Goal: Transaction & Acquisition: Purchase product/service

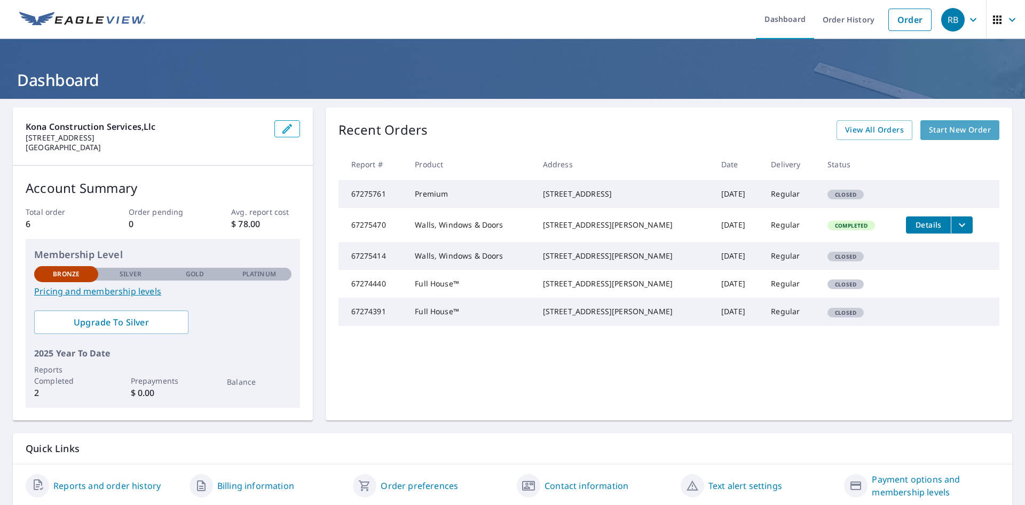
click at [955, 131] on span "Start New Order" at bounding box center [960, 129] width 62 height 13
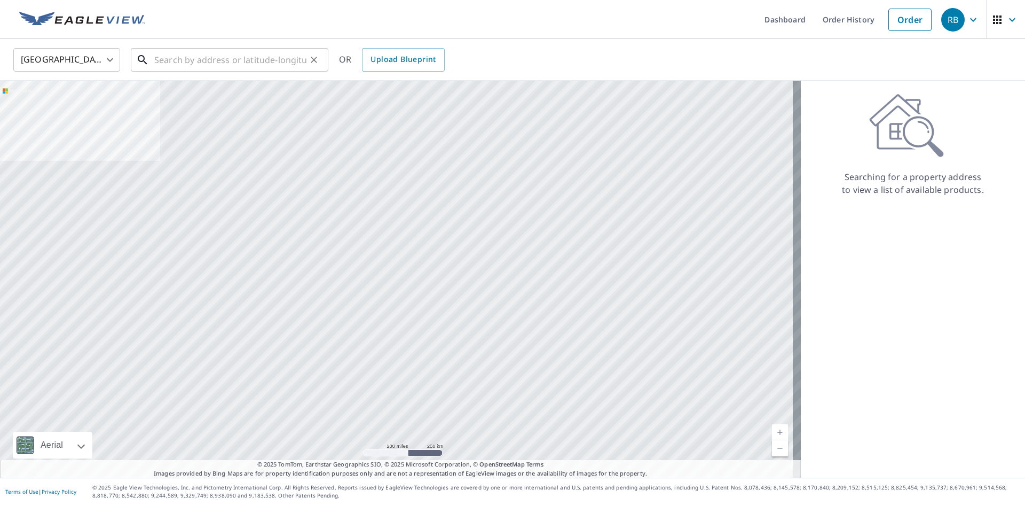
click at [194, 62] on input "text" at bounding box center [230, 60] width 152 height 30
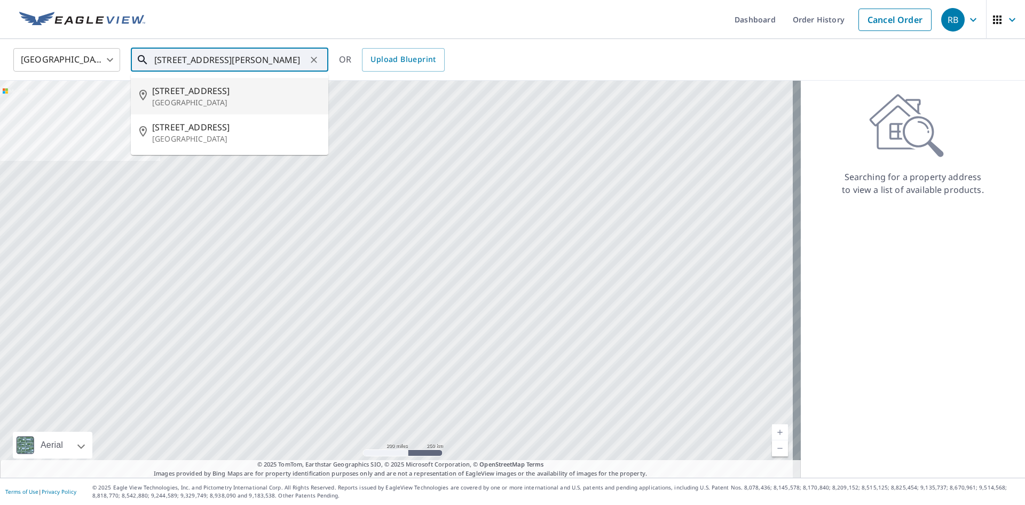
click at [254, 100] on p "Daytona Beach, FL 32114" at bounding box center [236, 102] width 168 height 11
type input "220 Fairview Ave Daytona Beach, FL 32114"
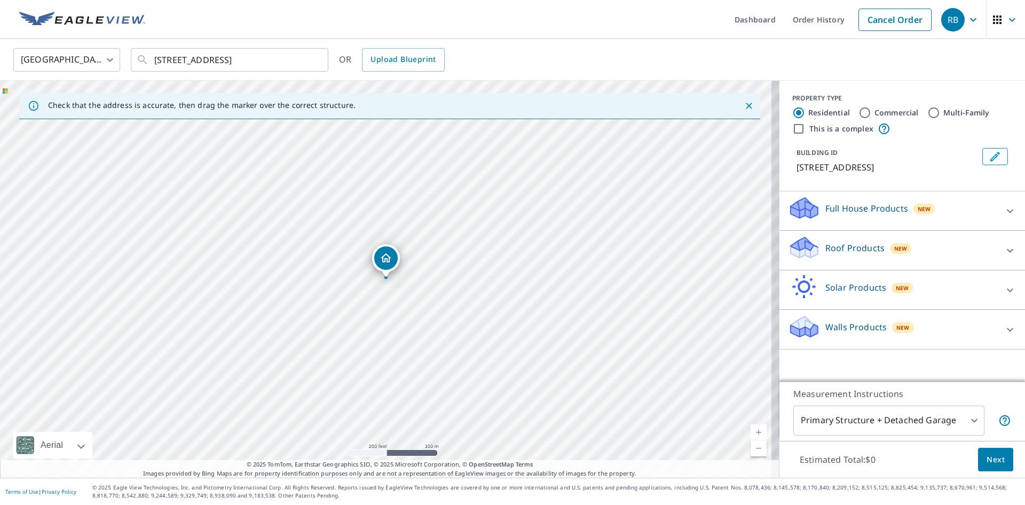
click at [751, 431] on link "Current Level 17, Zoom In" at bounding box center [759, 432] width 16 height 16
click at [751, 431] on link "Current Level 18, Zoom In" at bounding box center [759, 432] width 16 height 16
click at [751, 430] on link "Current Level 19, Zoom In" at bounding box center [759, 432] width 16 height 16
click at [751, 430] on link "Current Level 20, Zoom In Disabled" at bounding box center [759, 432] width 16 height 16
click at [751, 432] on link "Current Level 20, Zoom In Disabled" at bounding box center [759, 432] width 16 height 16
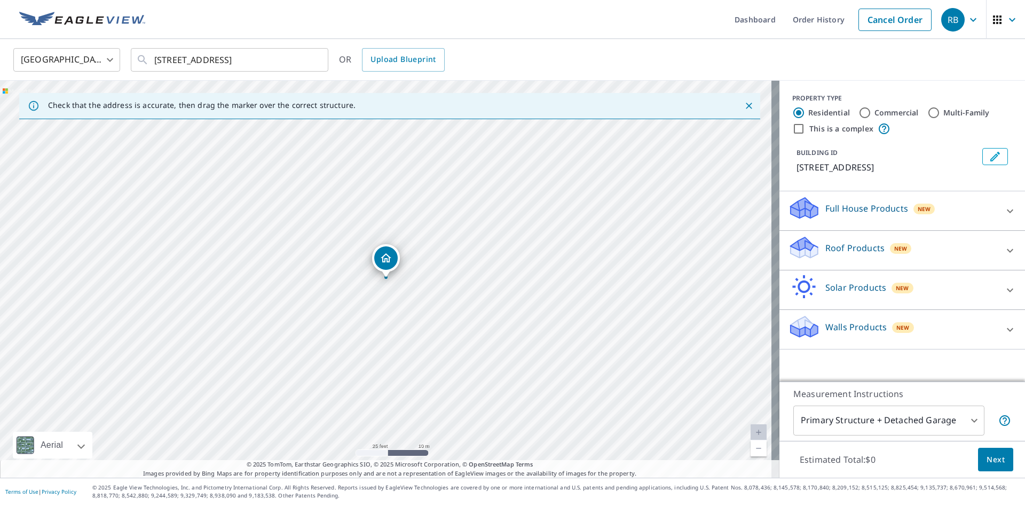
drag, startPoint x: 380, startPoint y: 288, endPoint x: 433, endPoint y: 291, distance: 53.5
click at [377, 287] on div "220 Fairview Ave Daytona Beach, FL 32114" at bounding box center [390, 279] width 780 height 397
click at [1004, 209] on icon at bounding box center [1010, 210] width 13 height 13
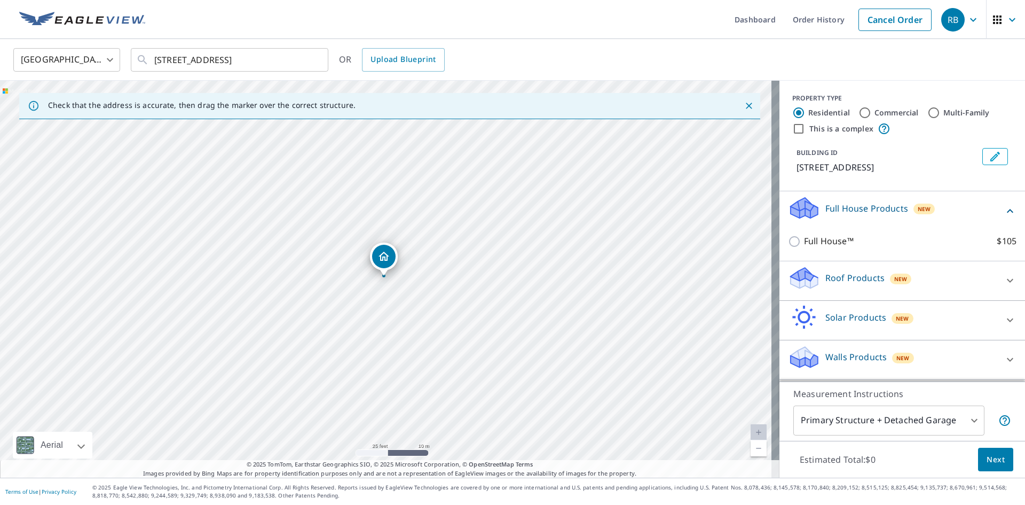
click at [1004, 209] on icon at bounding box center [1010, 210] width 13 height 13
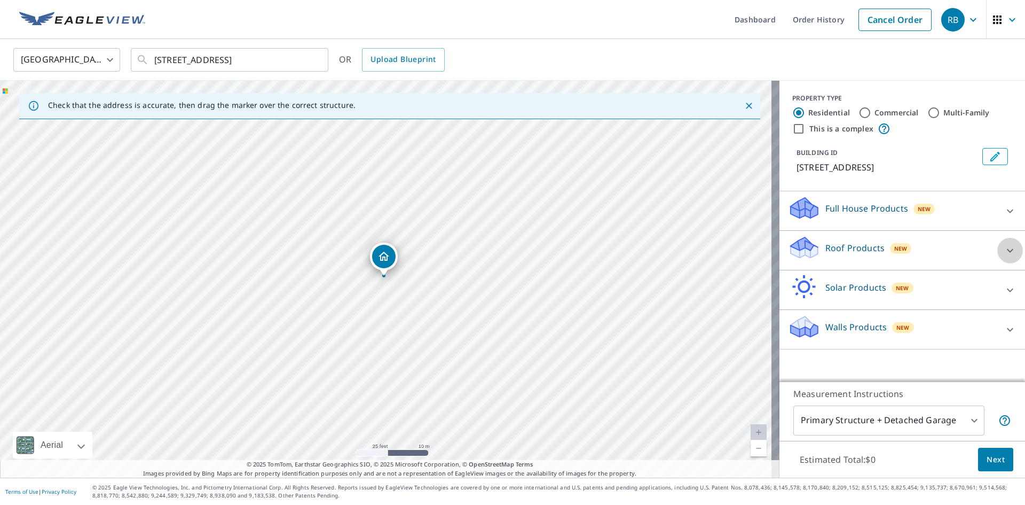
click at [1007, 250] on icon at bounding box center [1010, 250] width 6 height 4
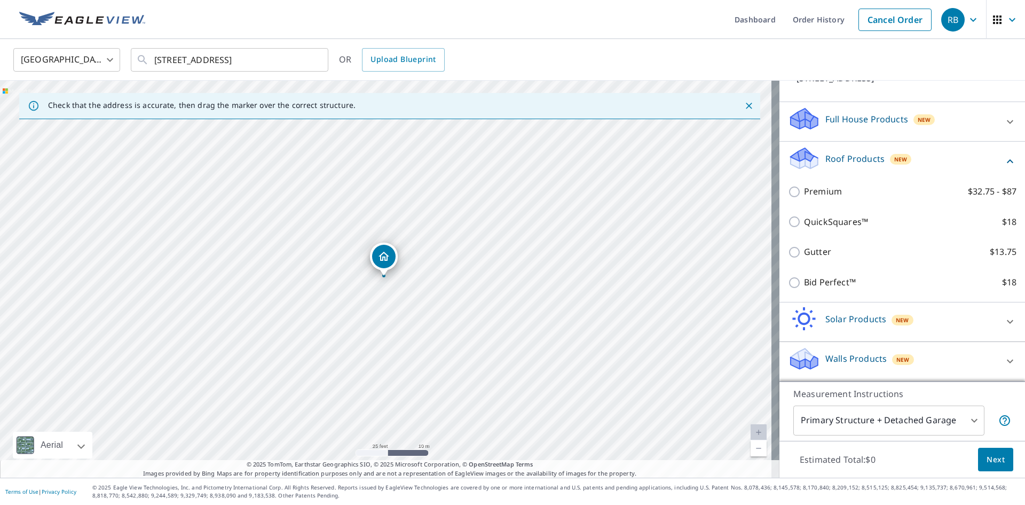
scroll to position [102, 0]
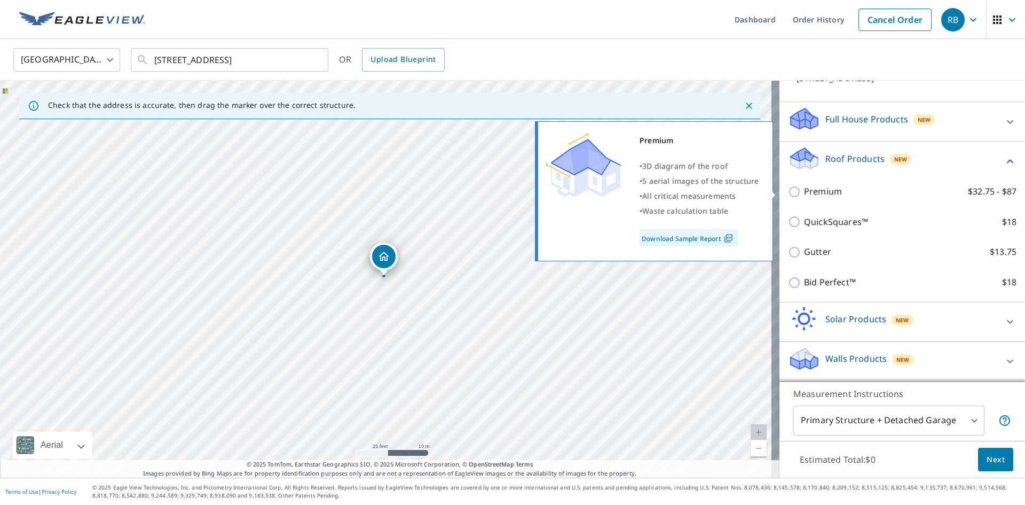
click at [788, 190] on input "Premium $32.75 - $87" at bounding box center [796, 191] width 16 height 13
checkbox input "true"
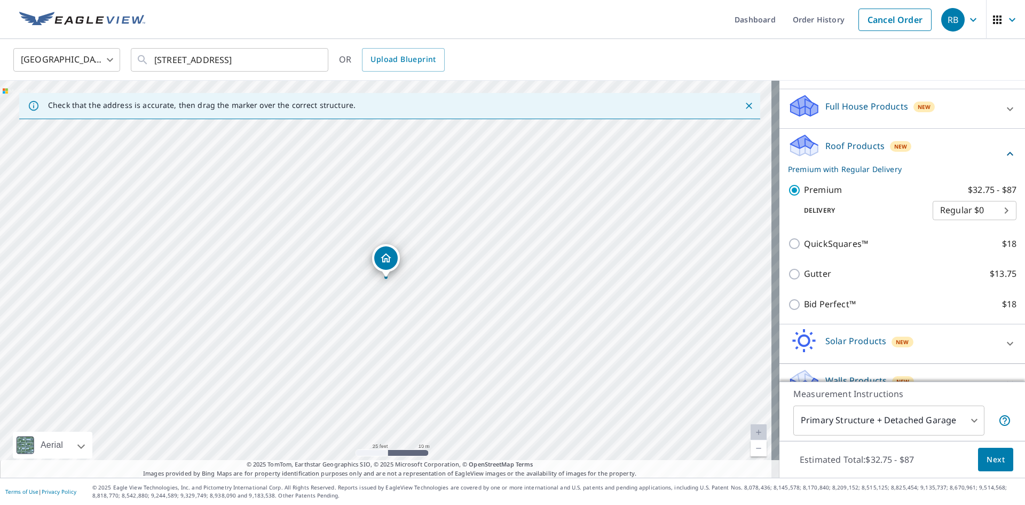
click at [994, 222] on body "RB RB Dashboard Order History Cancel Order RB United States US ​ 220 Fairview A…" at bounding box center [512, 252] width 1025 height 505
click at [989, 221] on li "Regular $0" at bounding box center [959, 223] width 84 height 19
click at [931, 56] on div "United States US ​ 220 Fairview Ave Daytona Beach, FL 32114 ​ OR Upload Bluepri…" at bounding box center [508, 59] width 1007 height 25
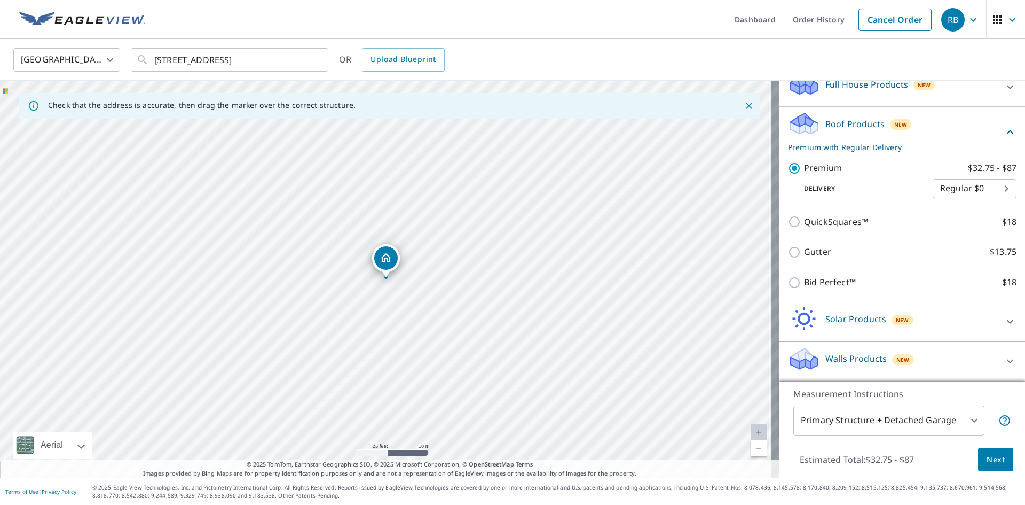
scroll to position [137, 0]
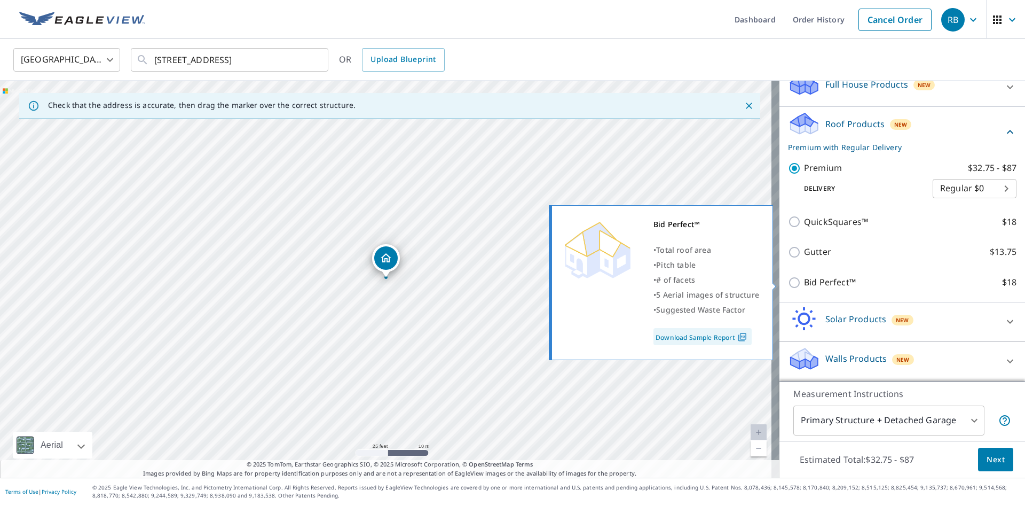
click at [740, 336] on img at bounding box center [742, 337] width 14 height 10
click at [788, 282] on input "Bid Perfect™ $18" at bounding box center [796, 282] width 16 height 13
checkbox input "true"
checkbox input "false"
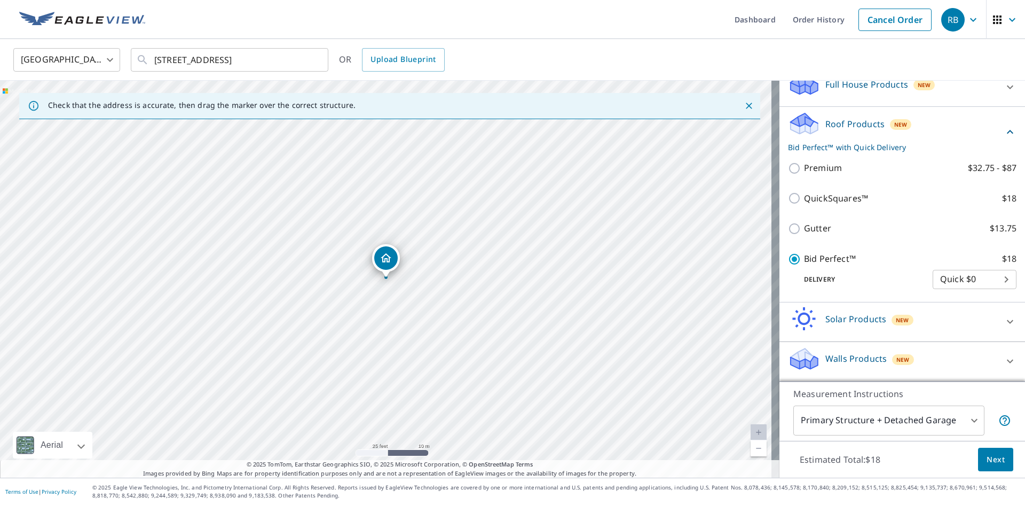
click at [993, 278] on body "RB RB Dashboard Order History Cancel Order RB United States US ​ 220 Fairview A…" at bounding box center [512, 252] width 1025 height 505
click at [991, 280] on li "Quick $0" at bounding box center [959, 279] width 84 height 19
click at [991, 280] on body "RB RB Dashboard Order History Cancel Order RB United States US ​ 220 Fairview A…" at bounding box center [512, 252] width 1025 height 505
click at [991, 280] on li "Quick $0" at bounding box center [959, 279] width 84 height 19
click at [989, 465] on span "Next" at bounding box center [996, 459] width 18 height 13
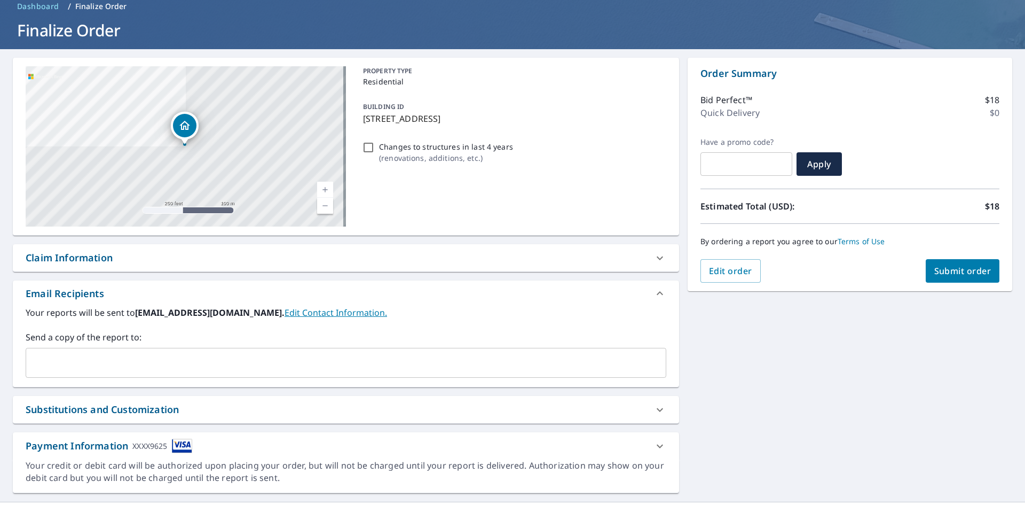
scroll to position [74, 0]
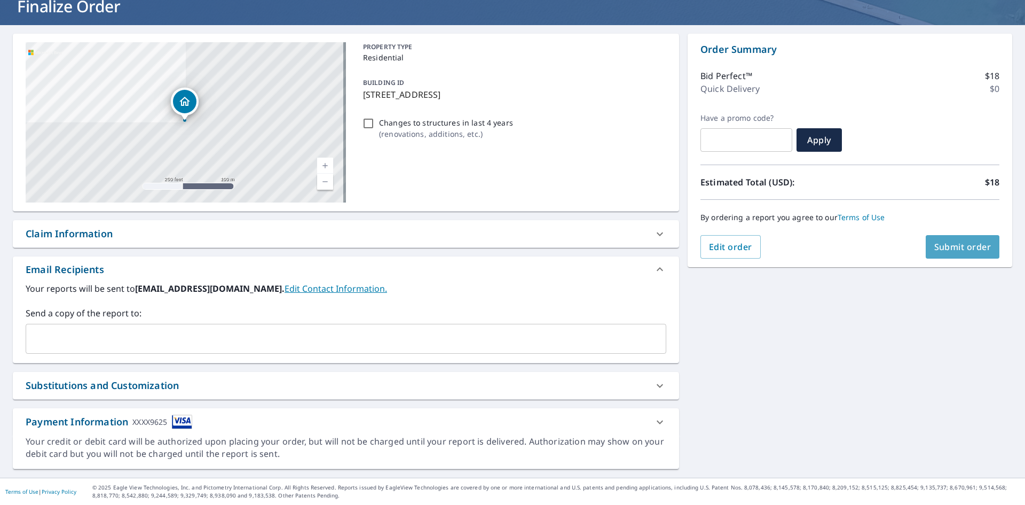
click at [955, 244] on span "Submit order" at bounding box center [962, 247] width 57 height 12
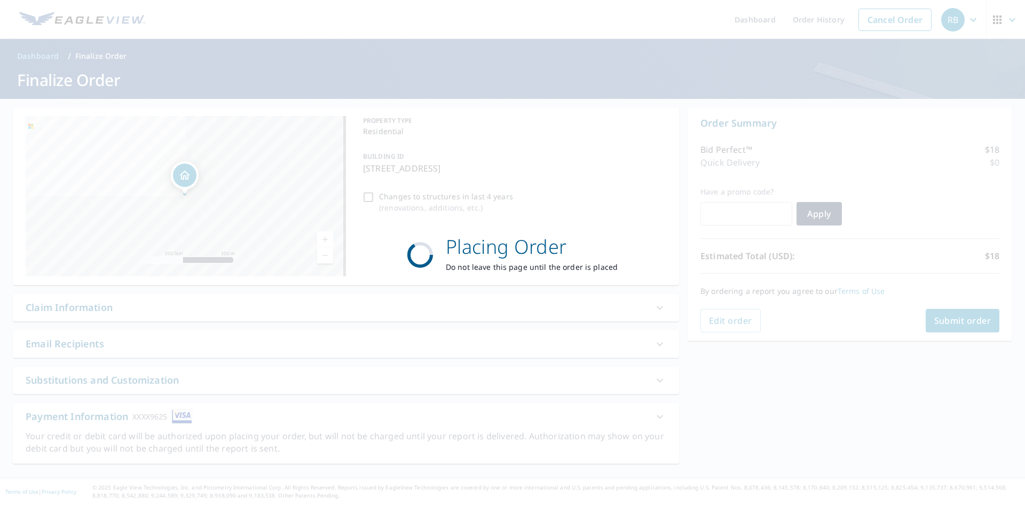
scroll to position [0, 0]
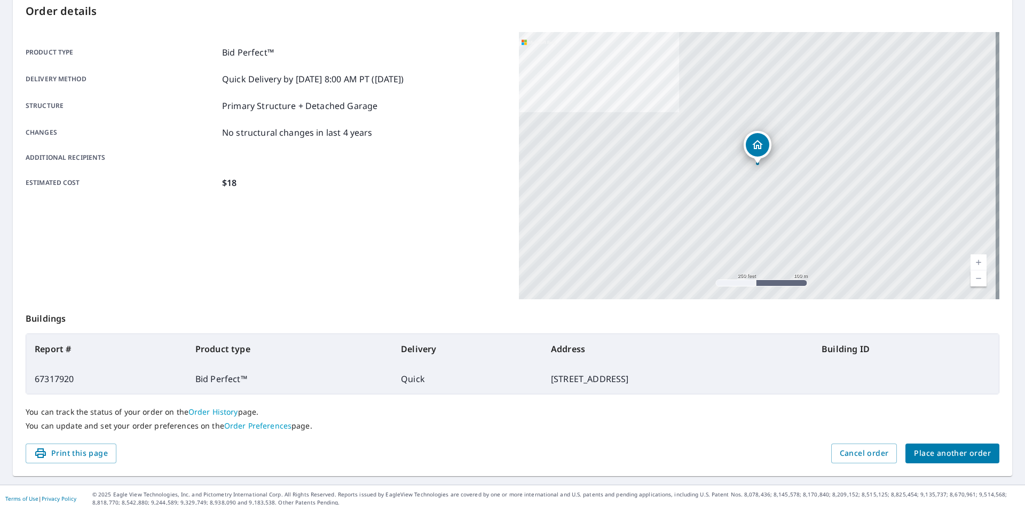
scroll to position [124, 0]
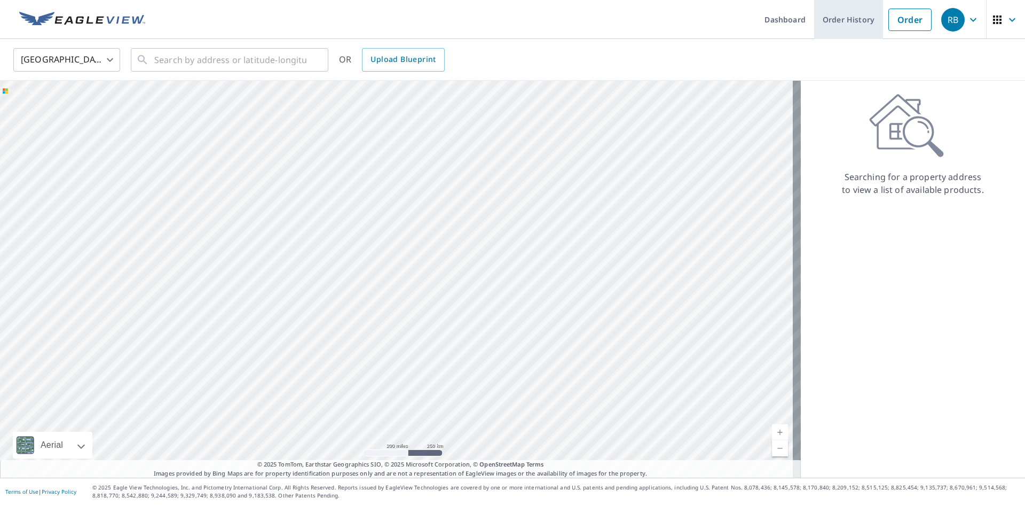
click at [838, 18] on link "Order History" at bounding box center [848, 19] width 69 height 39
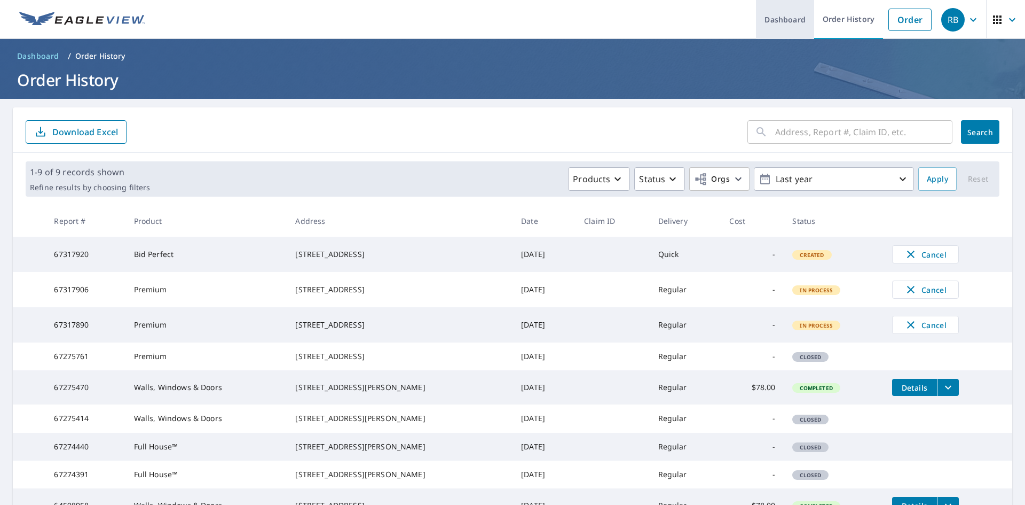
click at [767, 12] on link "Dashboard" at bounding box center [785, 19] width 58 height 39
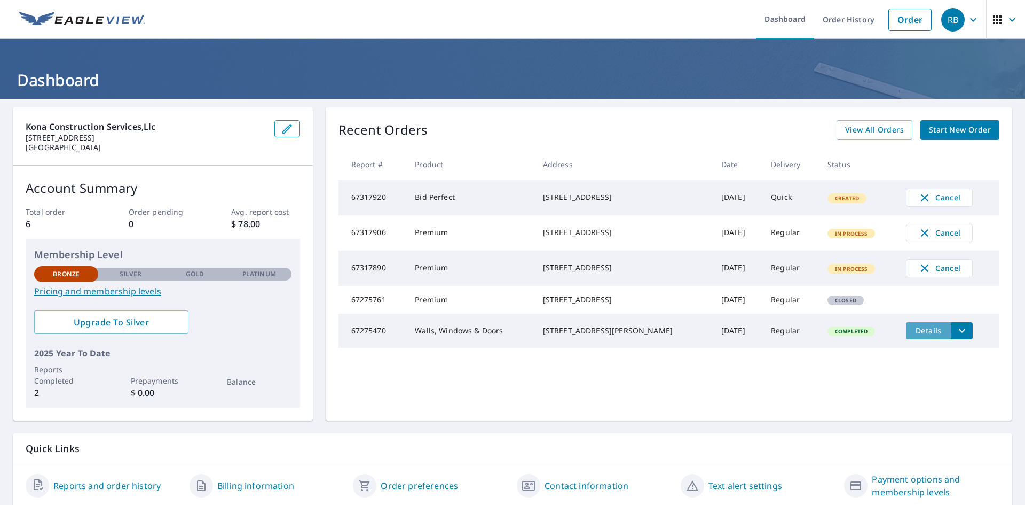
click at [916, 335] on span "Details" at bounding box center [928, 330] width 32 height 10
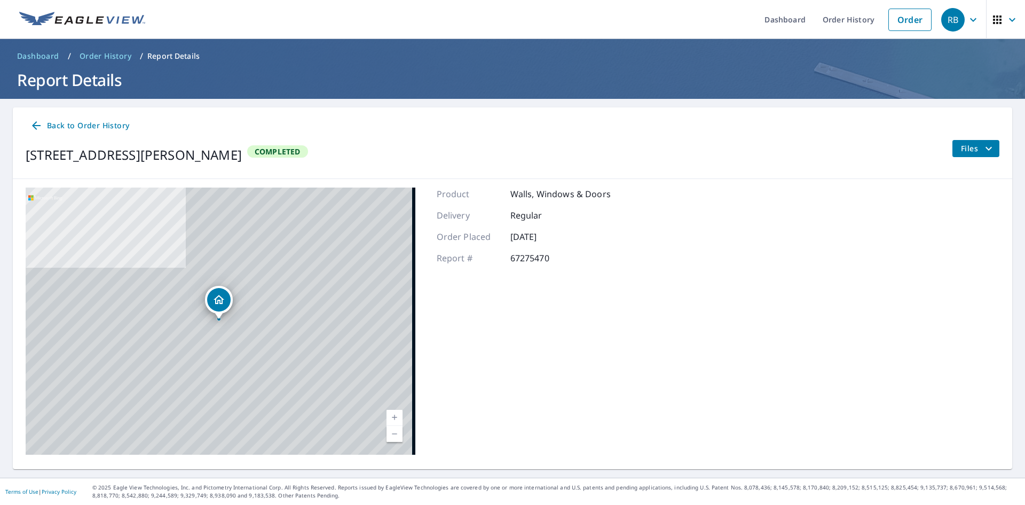
click at [72, 124] on span "Back to Order History" at bounding box center [79, 125] width 99 height 13
